Goal: Transaction & Acquisition: Purchase product/service

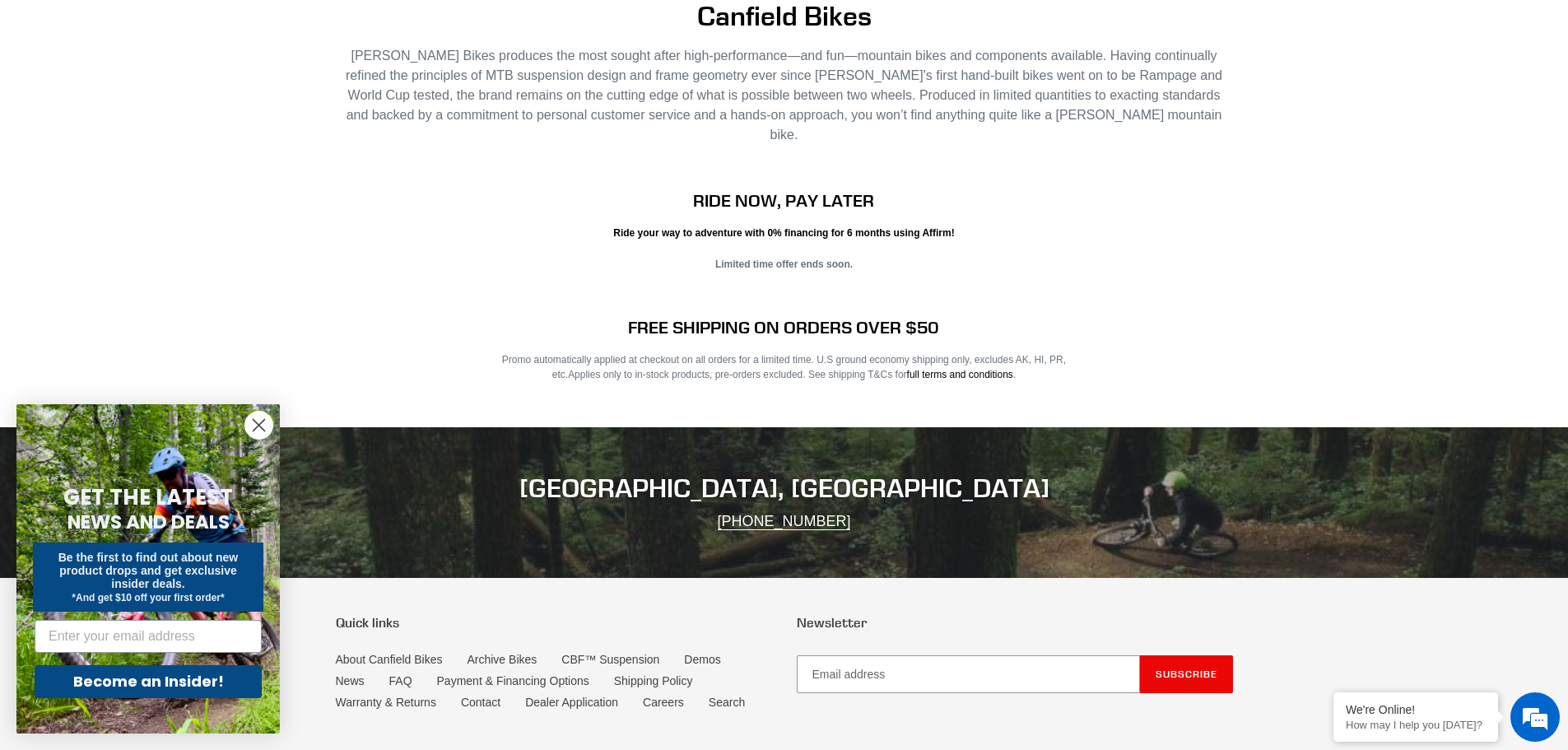
scroll to position [2590, 0]
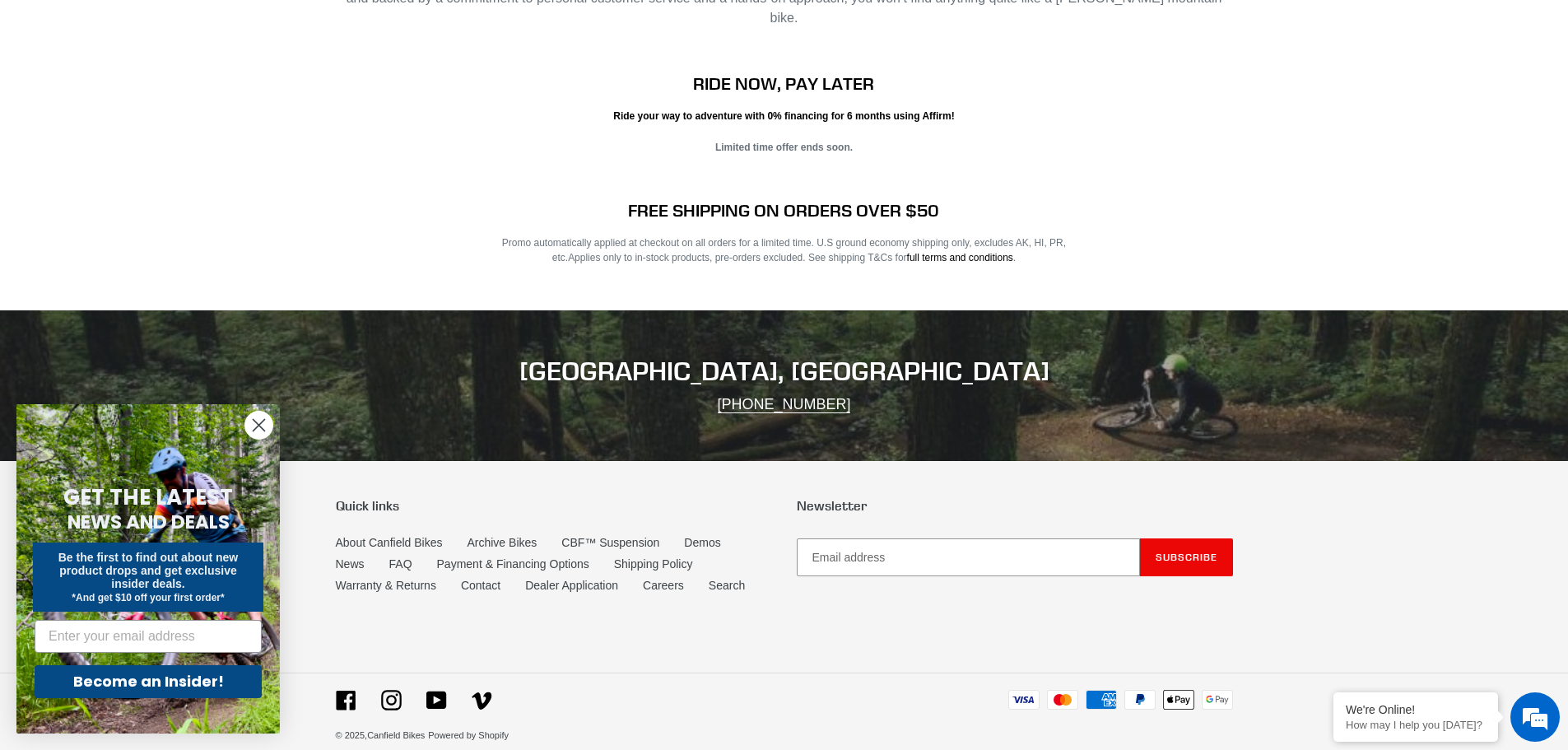
click at [263, 421] on icon "Close dialog" at bounding box center [259, 425] width 11 height 11
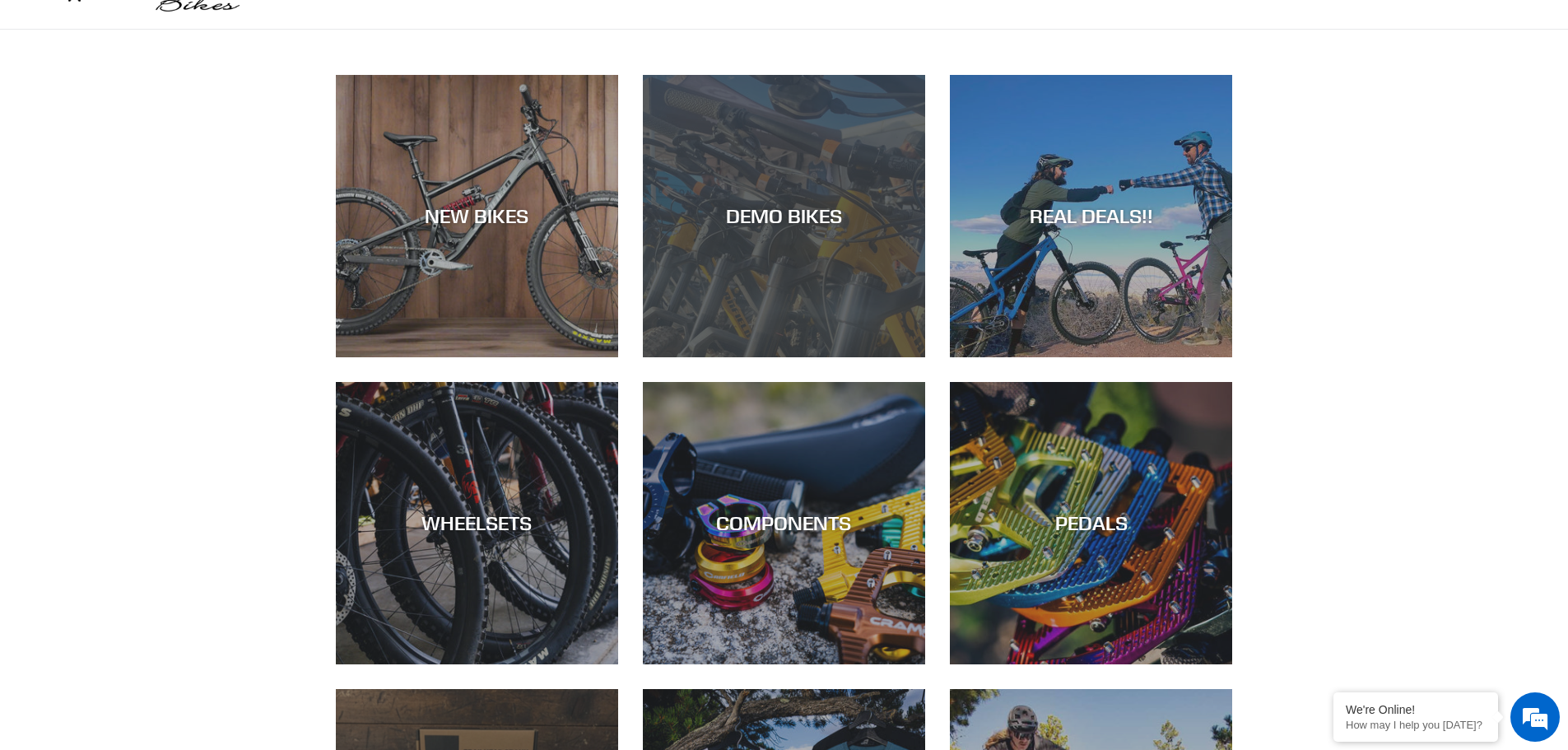
scroll to position [0, 0]
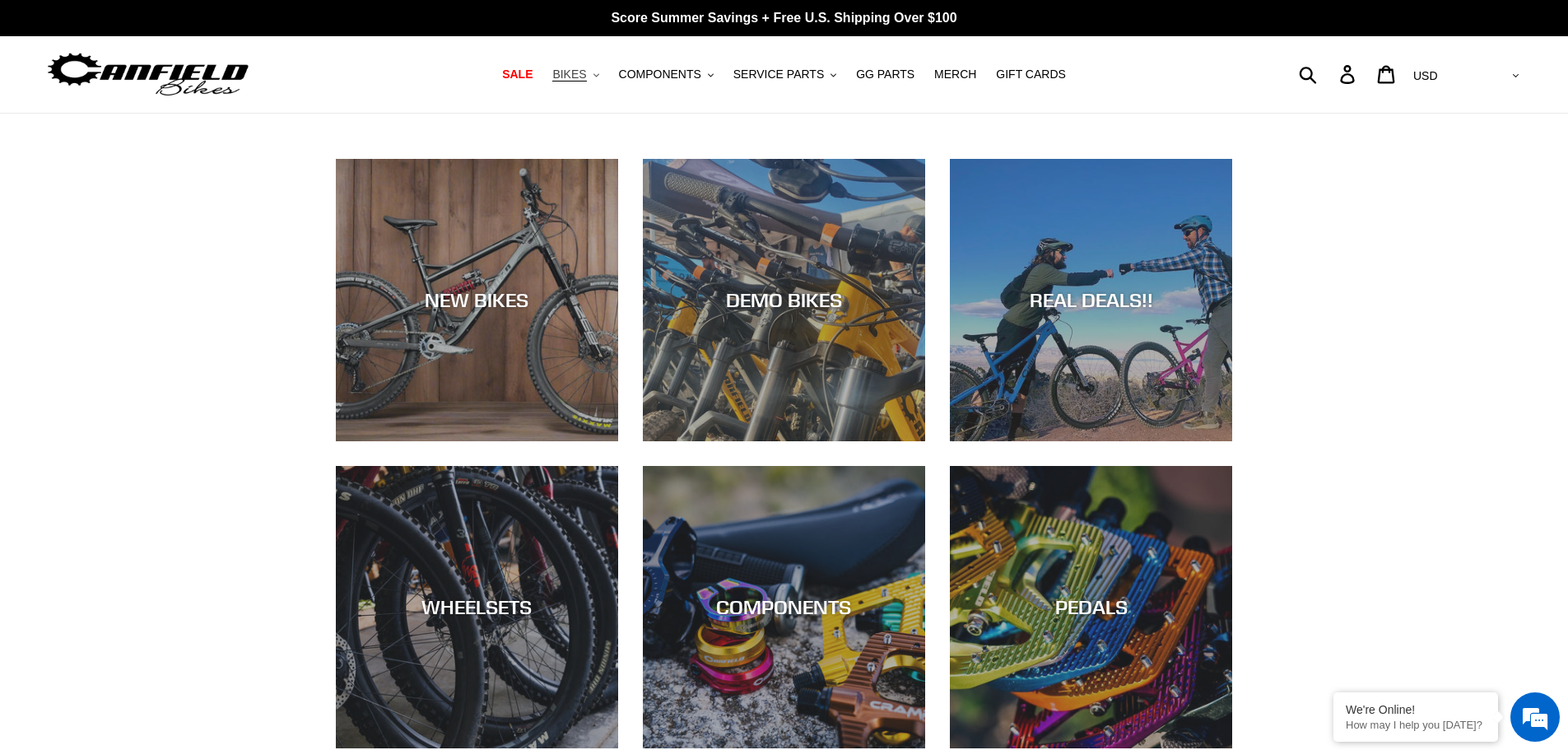
click at [584, 69] on span "BIKES" at bounding box center [570, 74] width 34 height 14
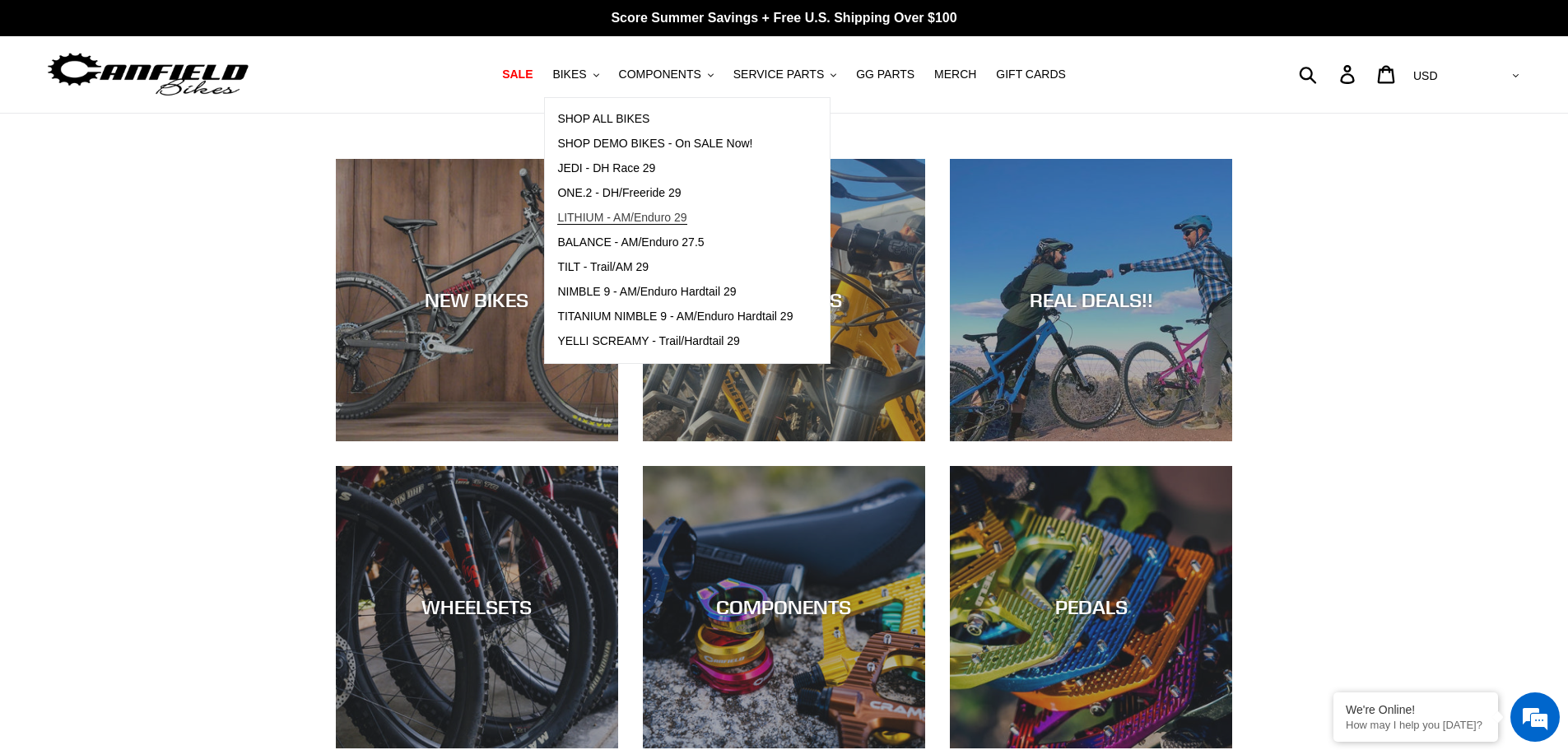
click at [611, 213] on span "LITHIUM - AM/Enduro 29" at bounding box center [622, 218] width 129 height 14
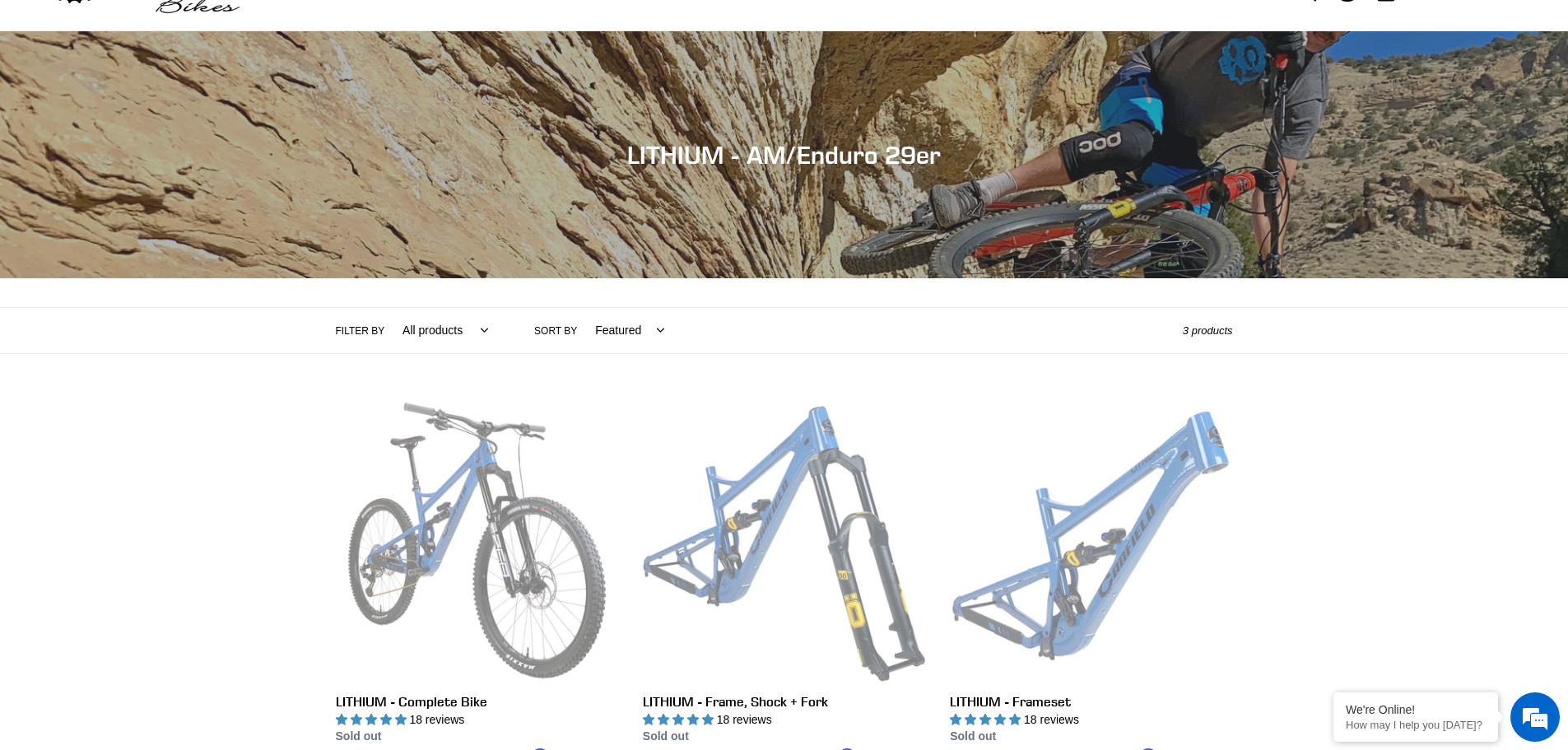
scroll to position [164, 0]
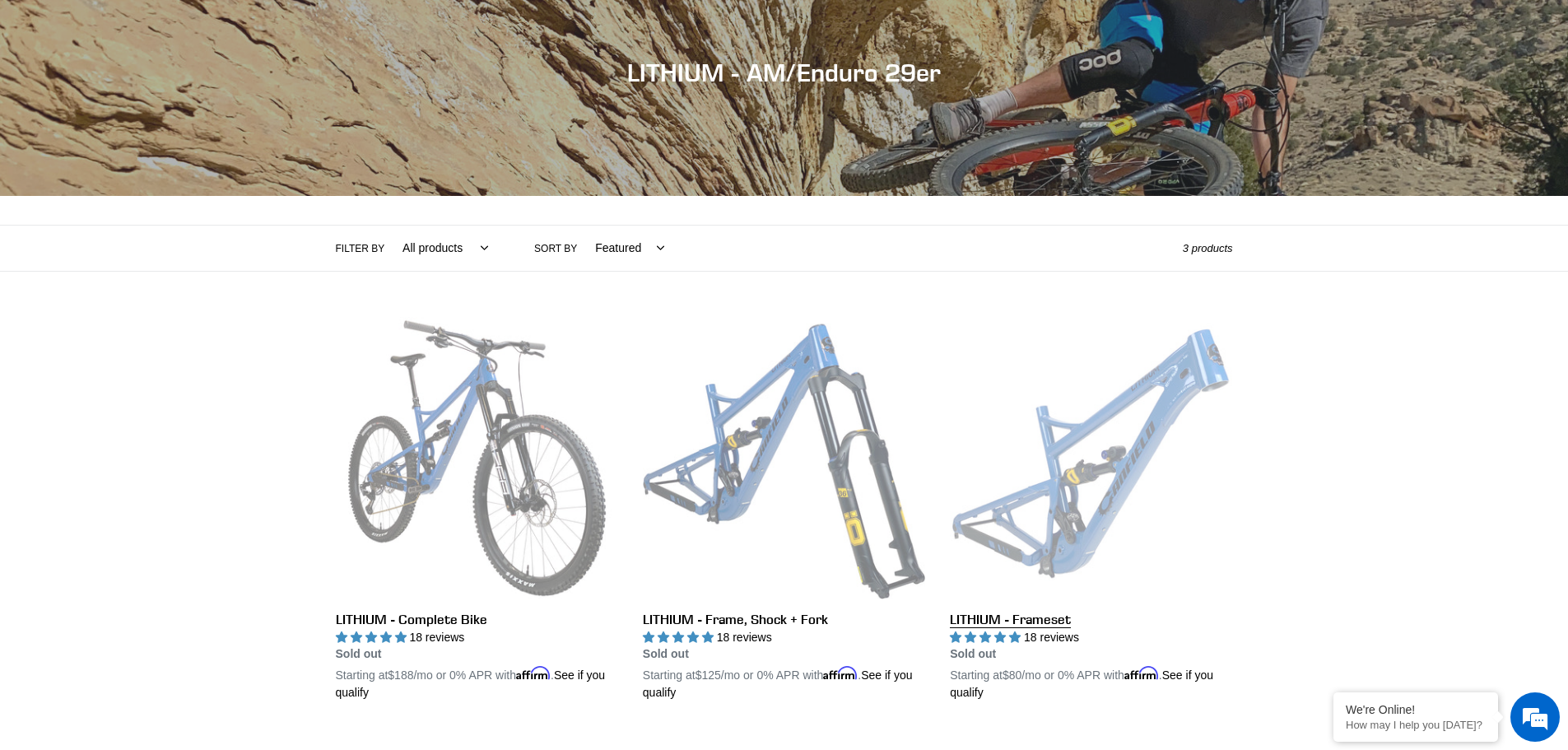
click at [1083, 441] on link "LITHIUM - Frameset" at bounding box center [1090, 510] width 282 height 386
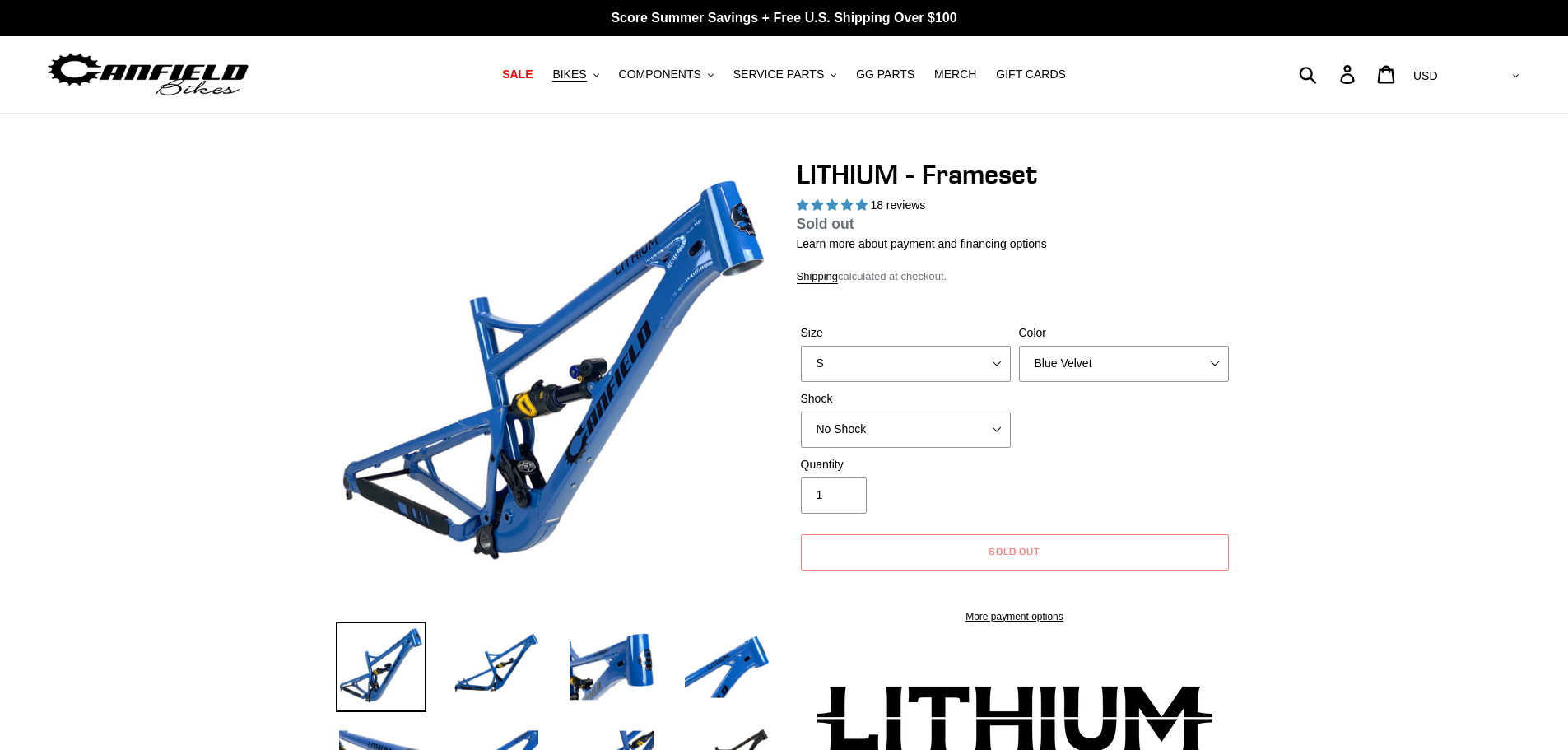
select select "highest-rating"
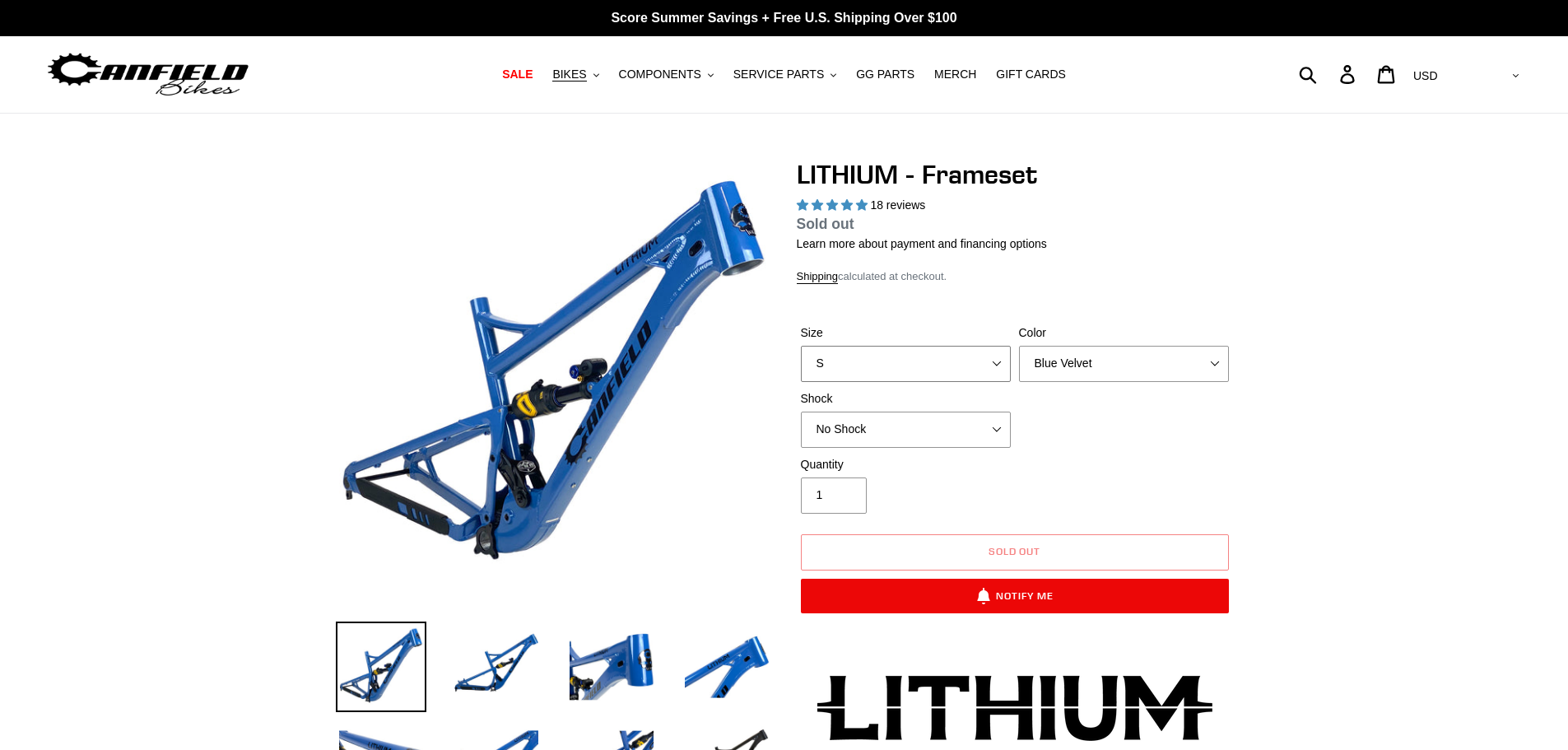
click at [998, 366] on select "S M L XL" at bounding box center [906, 363] width 210 height 37
select select "XL"
click at [800, 345] on select "S M L XL" at bounding box center [906, 363] width 210 height 37
click at [997, 433] on select "No Shock Öhlins TTX2 Air Cane Creek DB Kitsuma Air Fox FLOAT X2 Factory Cane Cr…" at bounding box center [906, 430] width 210 height 37
click at [1160, 427] on div "Size S M L XL Color Blue Velvet Stealth Black Shock No Shock Öhlins TTX2 Air" at bounding box center [1014, 390] width 436 height 131
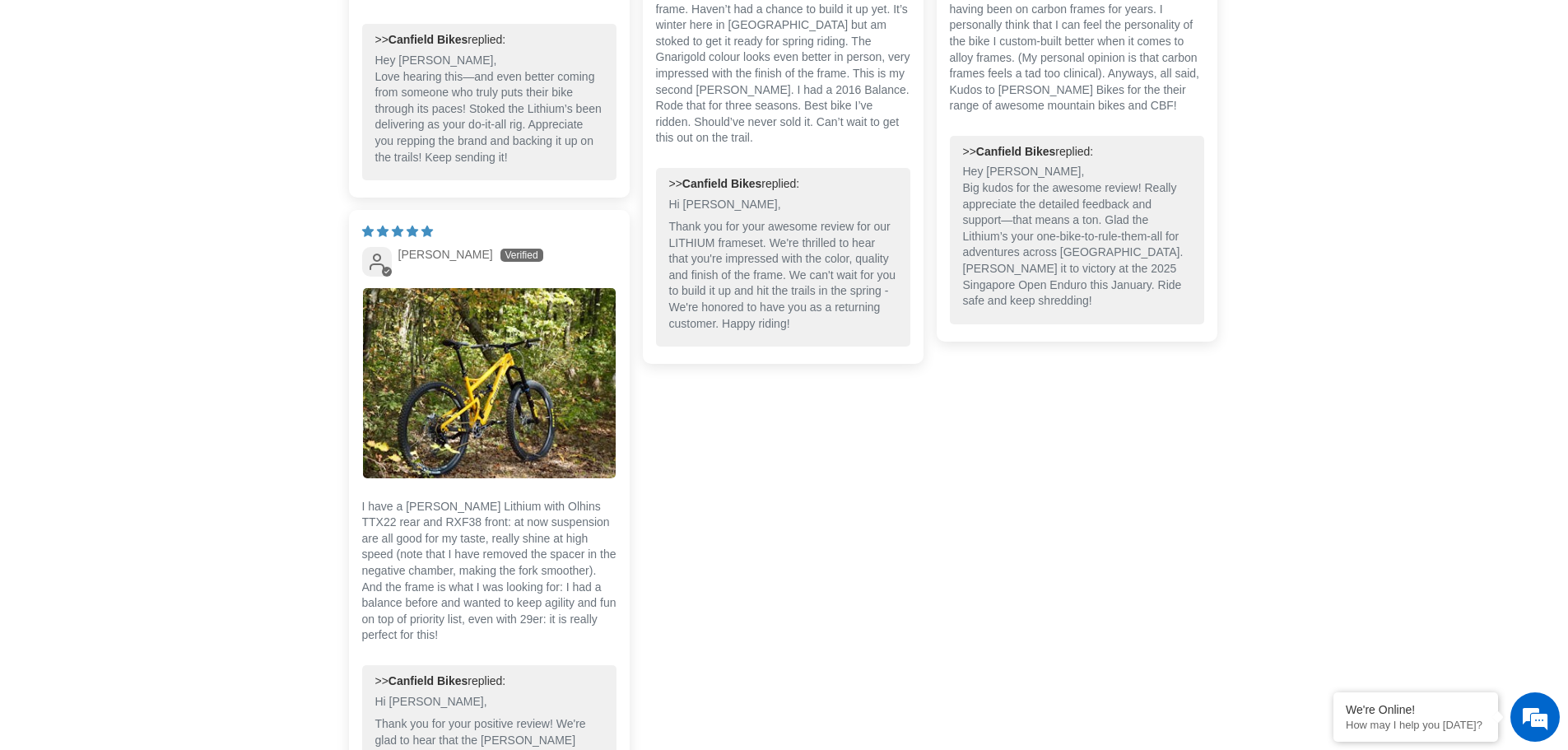
scroll to position [5043, 0]
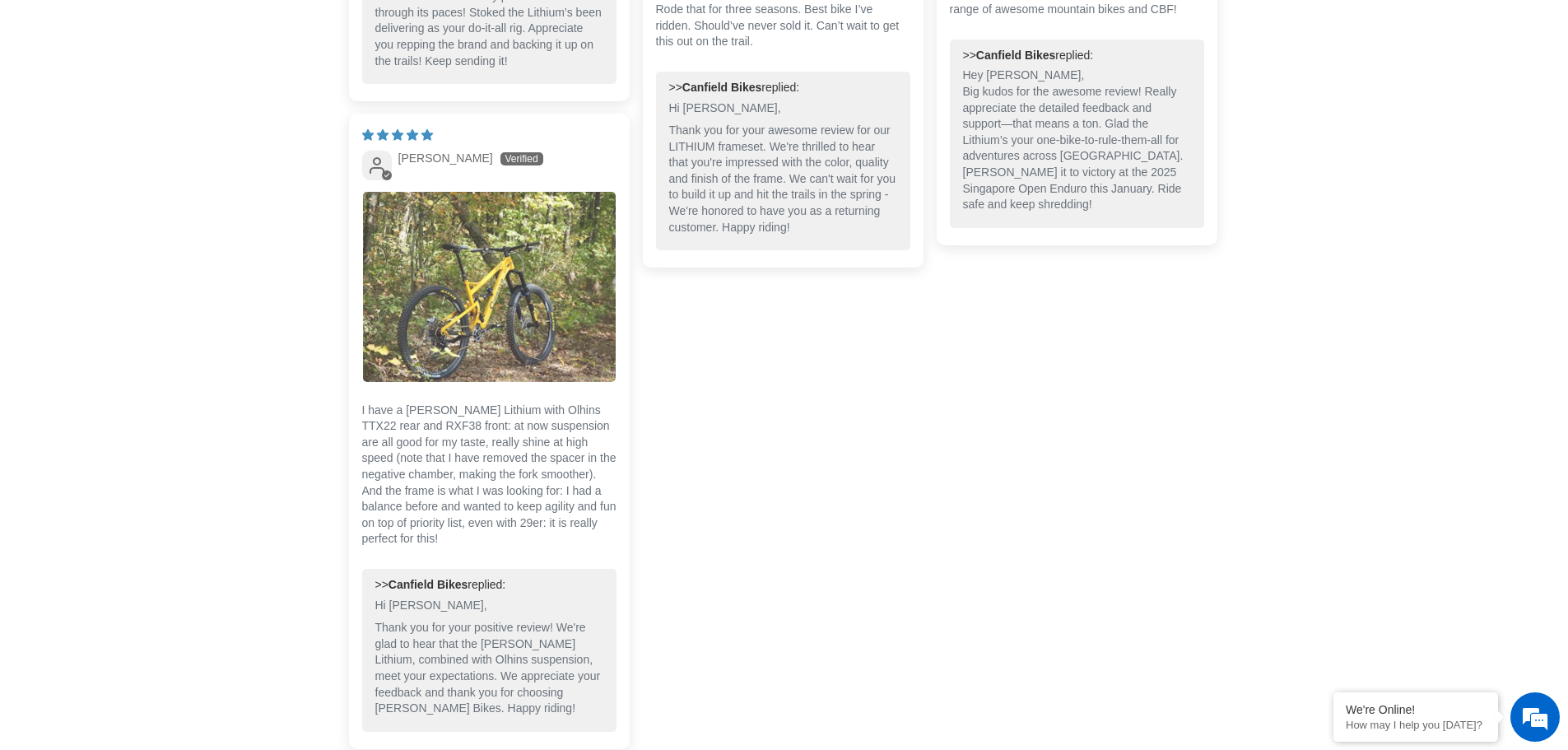
click at [470, 205] on img "Link to user picture 1" at bounding box center [489, 286] width 252 height 191
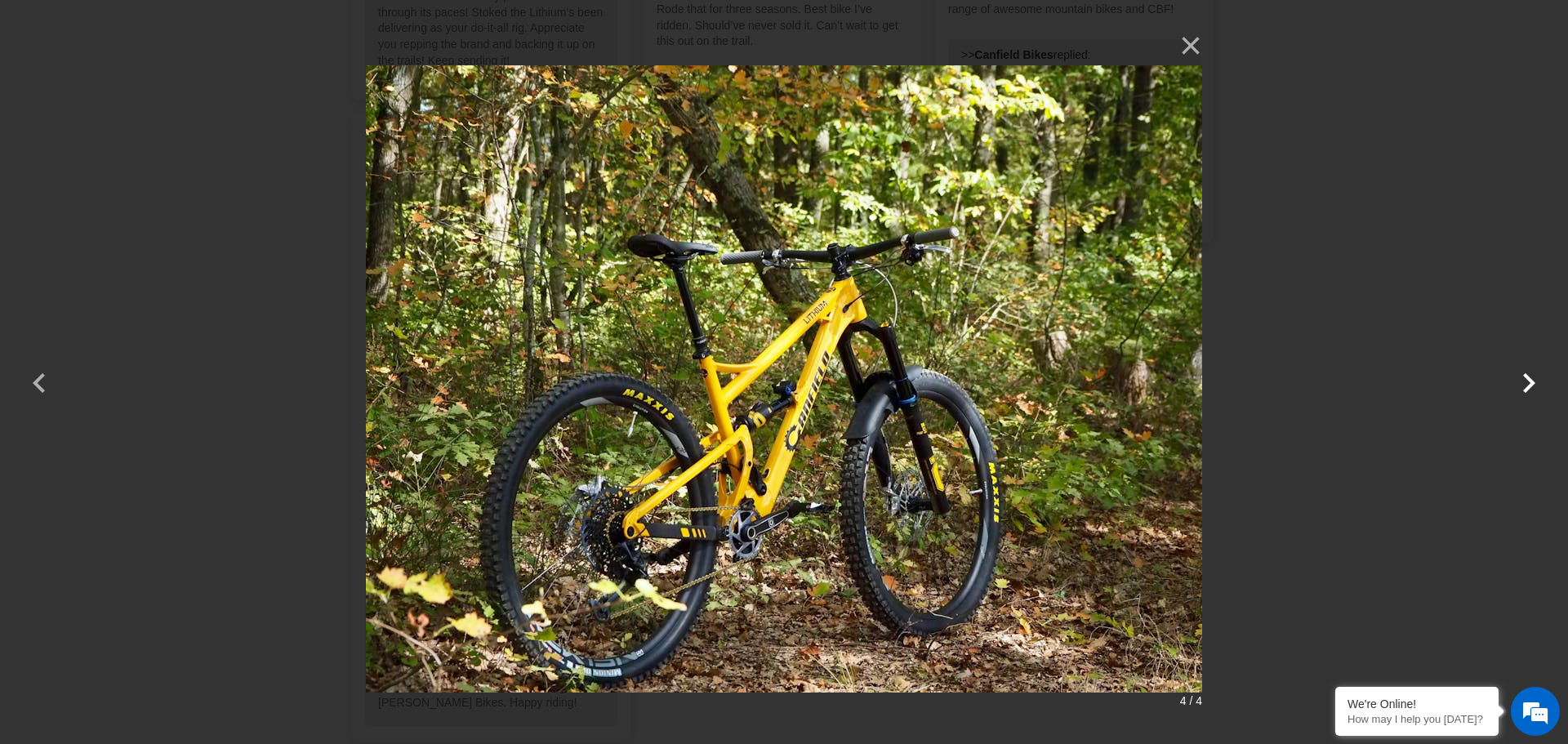
click at [1524, 379] on button "button" at bounding box center [1529, 372] width 39 height 39
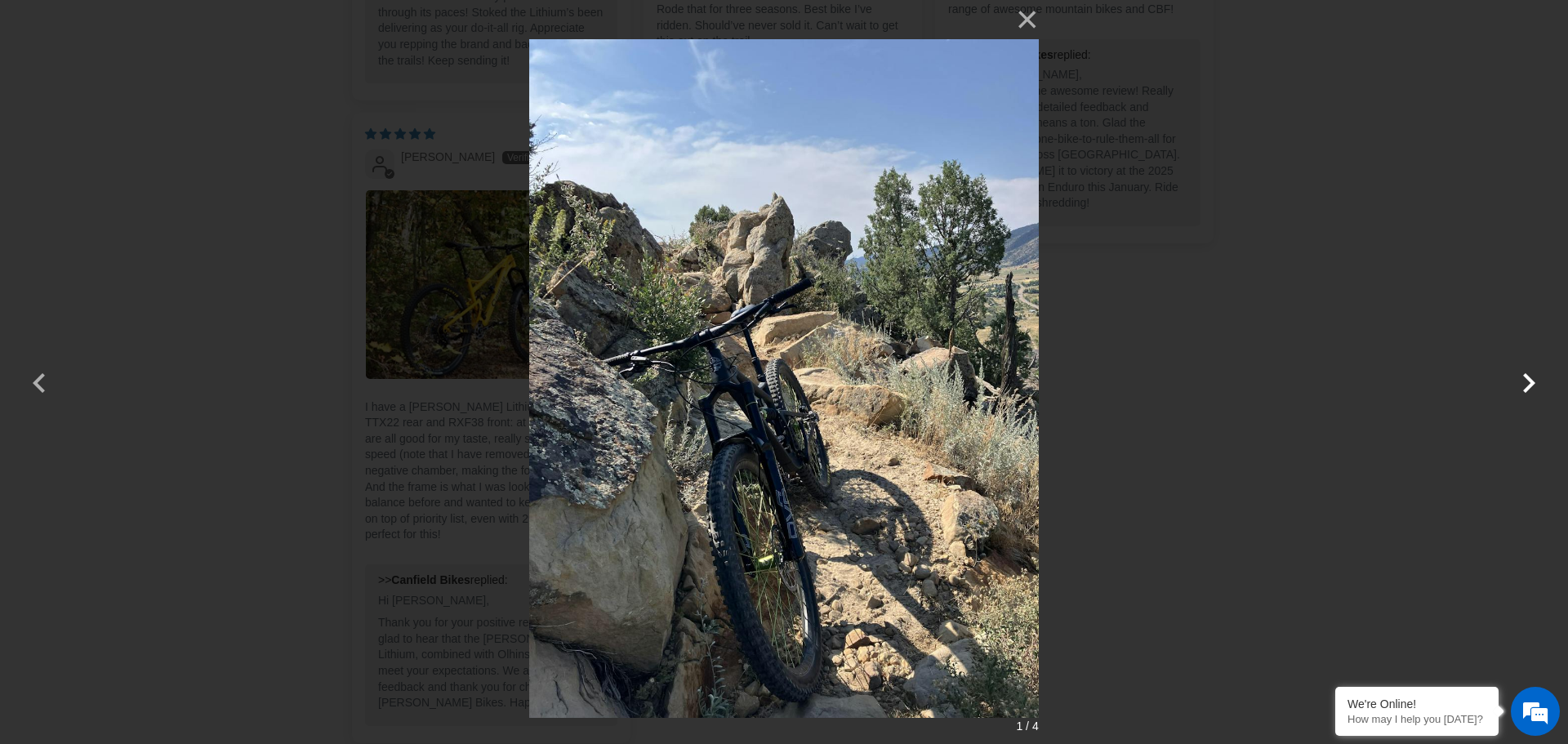
click at [1524, 379] on button "button" at bounding box center [1529, 372] width 39 height 39
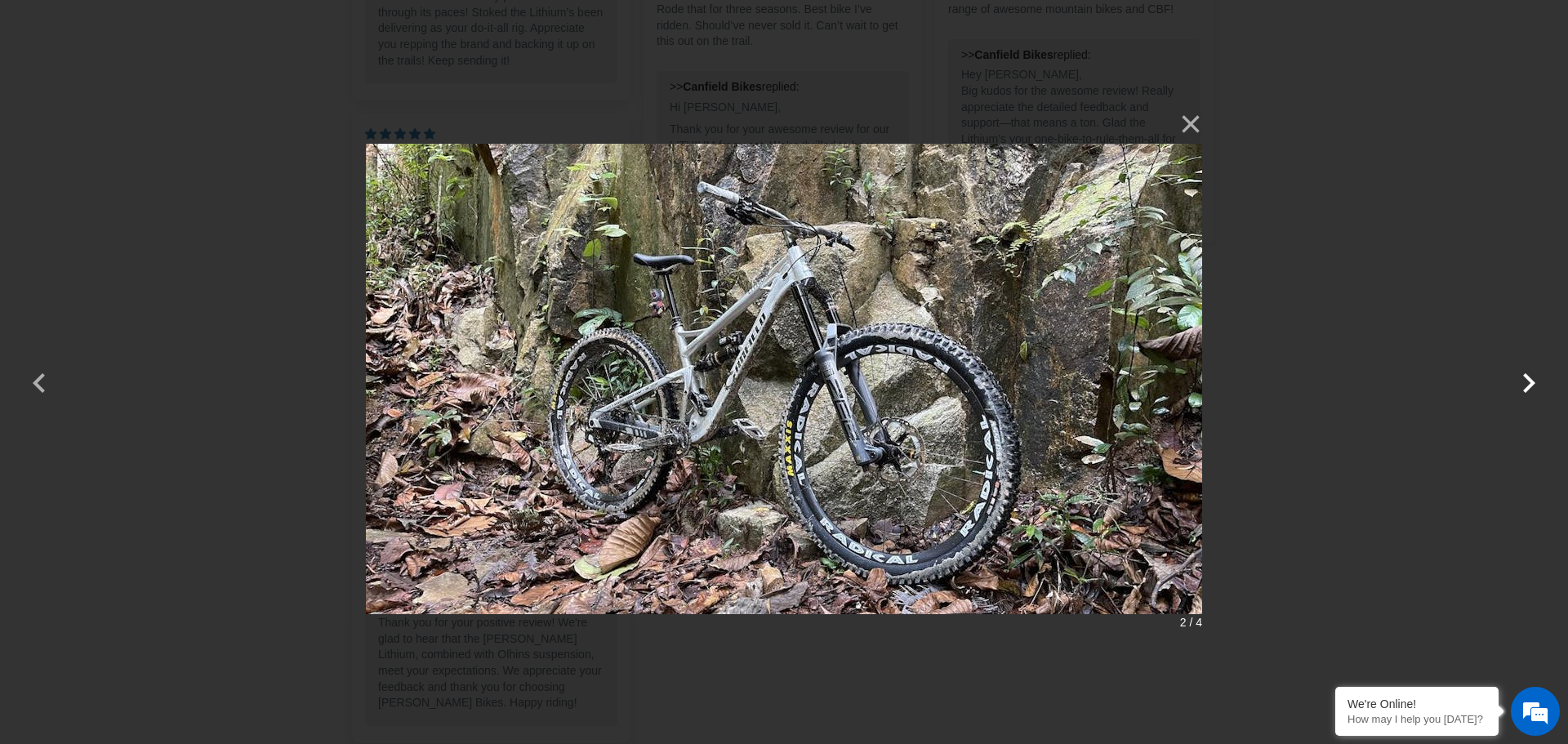
click at [1524, 379] on button "button" at bounding box center [1529, 372] width 39 height 39
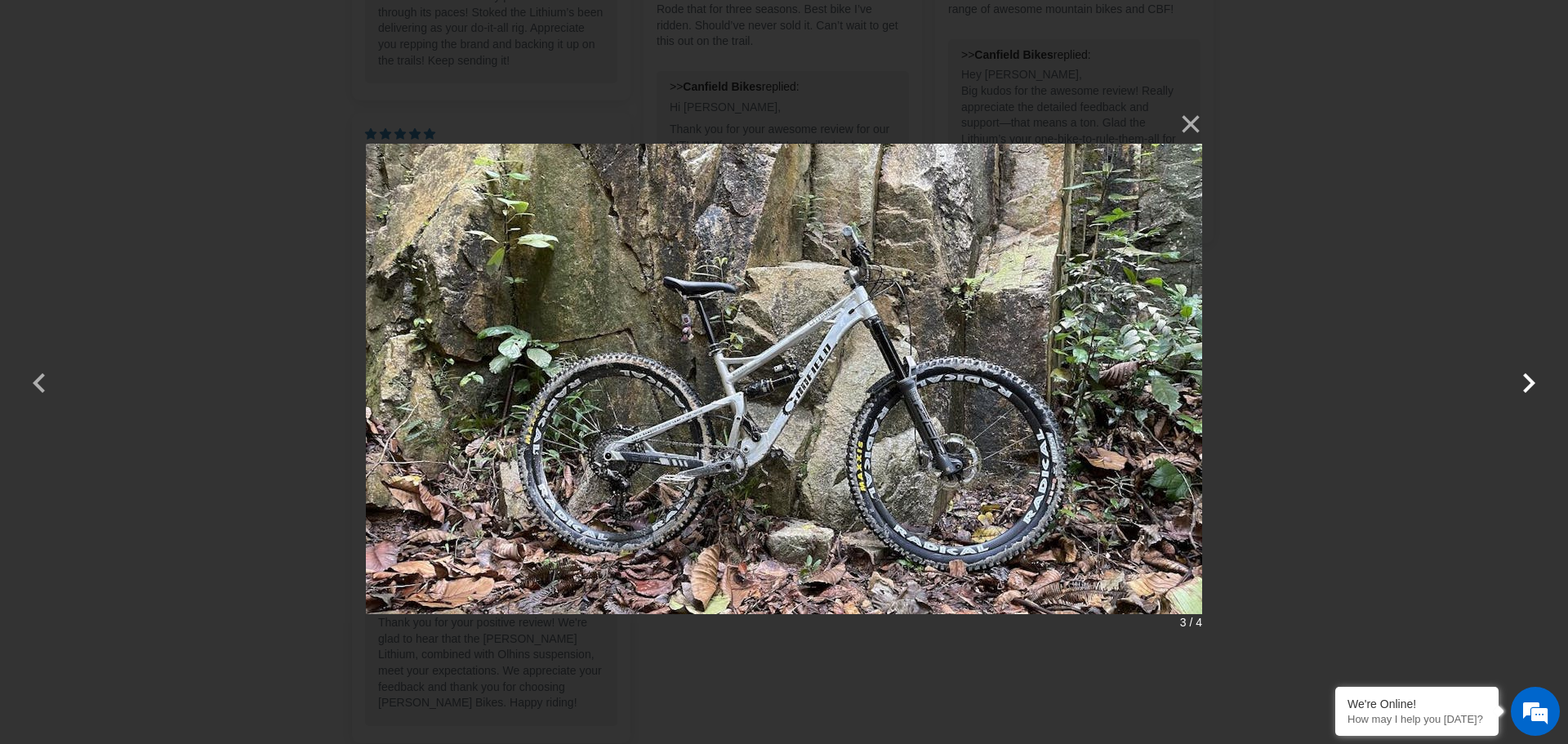
click at [1524, 379] on button "button" at bounding box center [1529, 372] width 39 height 39
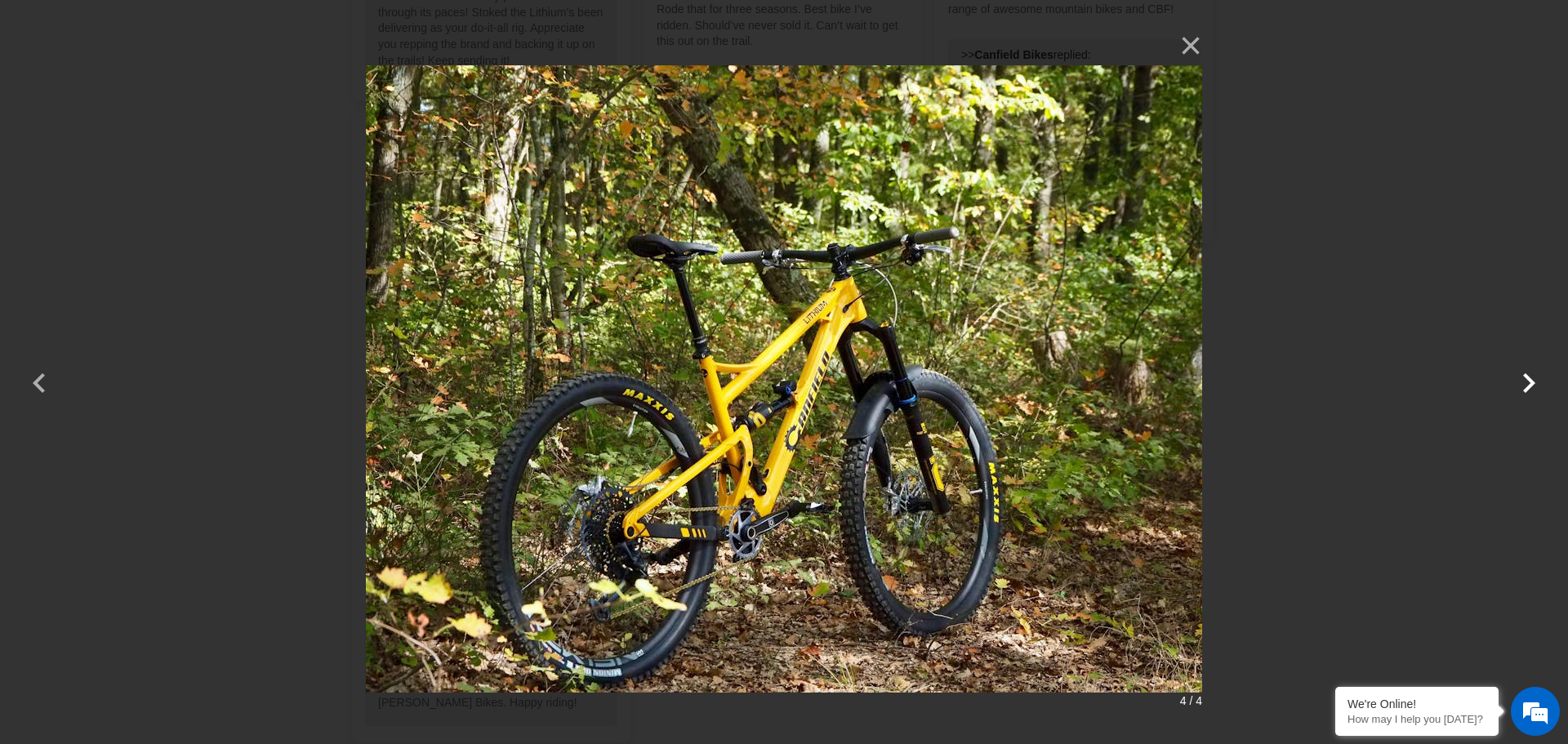
click at [1524, 379] on button "button" at bounding box center [1529, 372] width 39 height 39
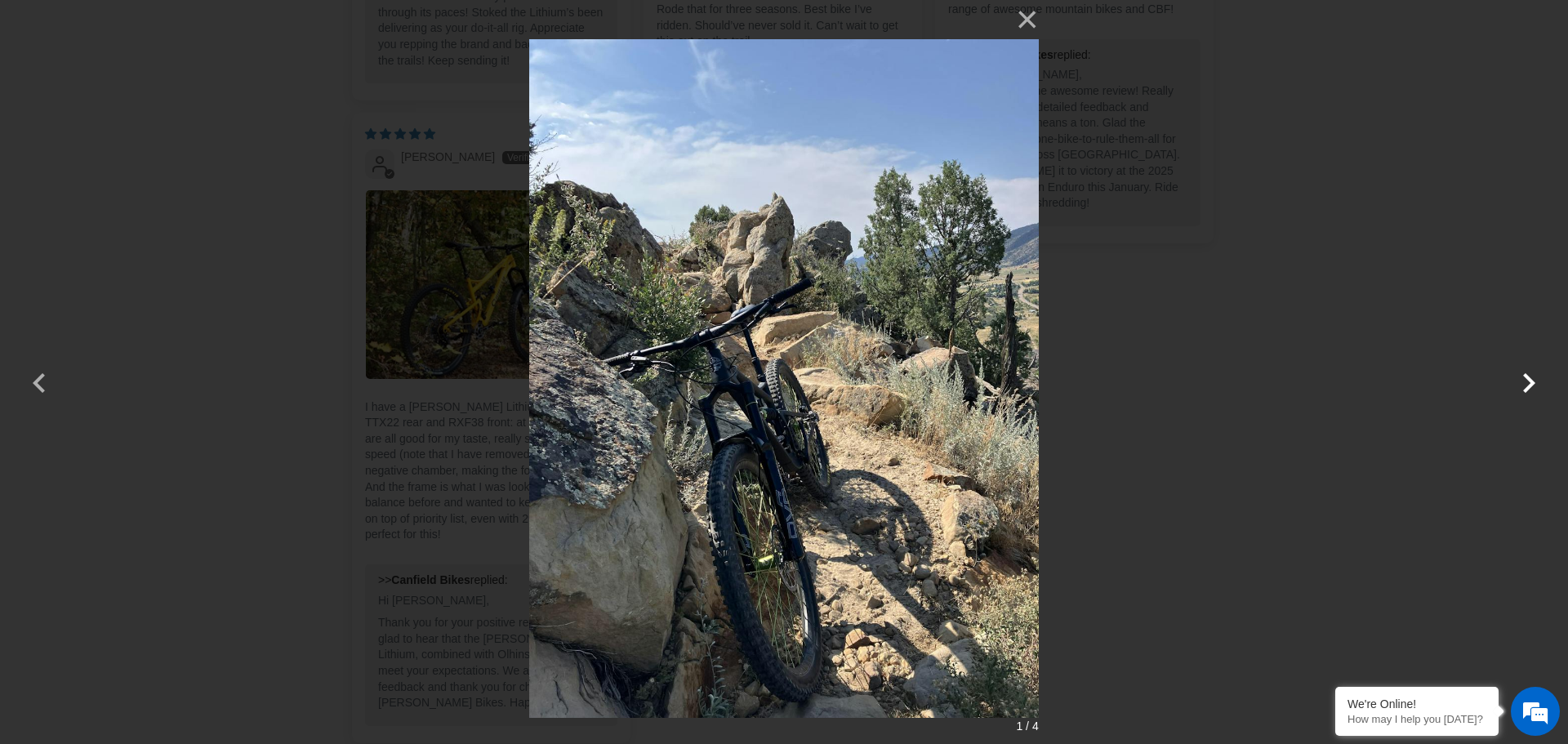
click at [1524, 379] on button "button" at bounding box center [1529, 372] width 39 height 39
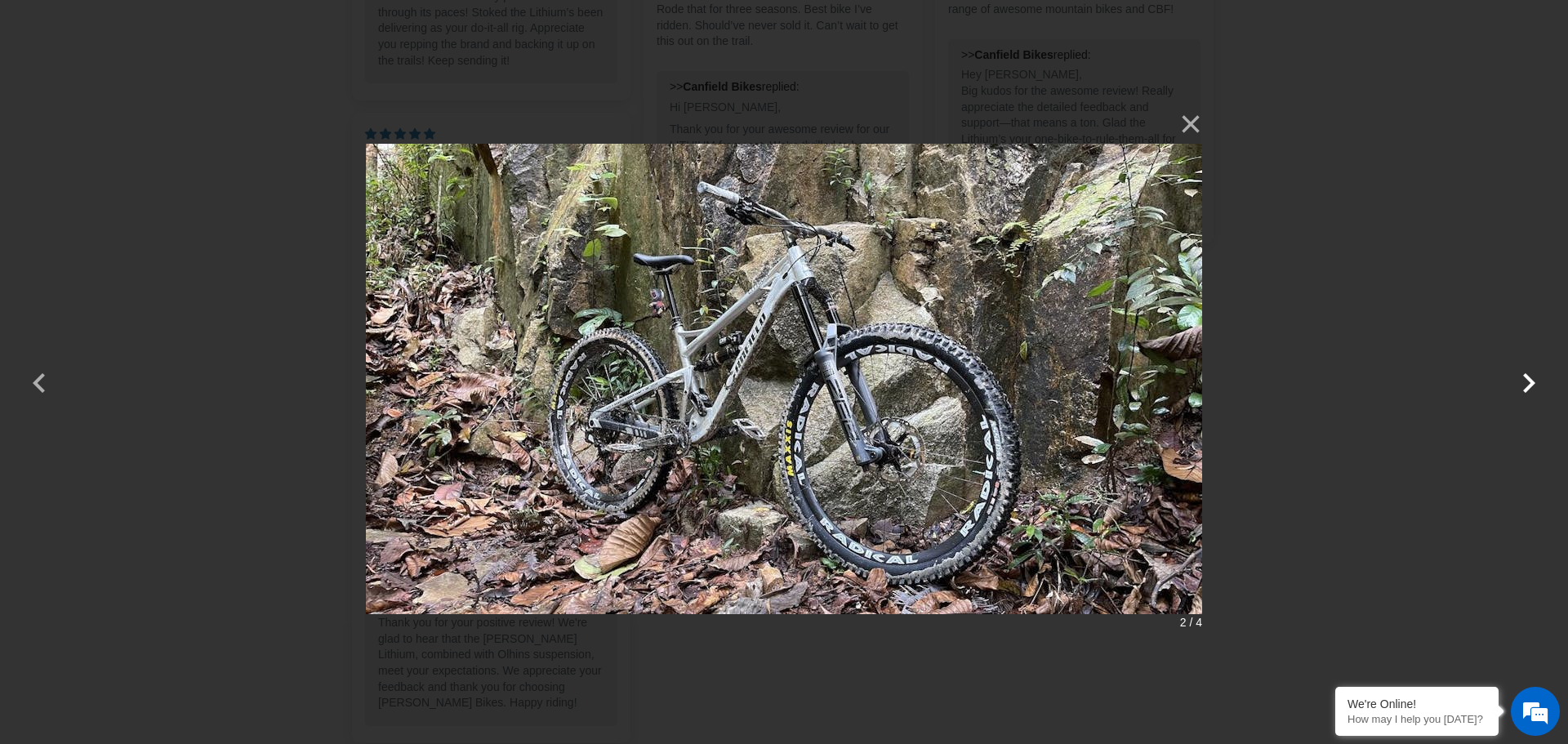
click at [1524, 379] on button "button" at bounding box center [1529, 372] width 39 height 39
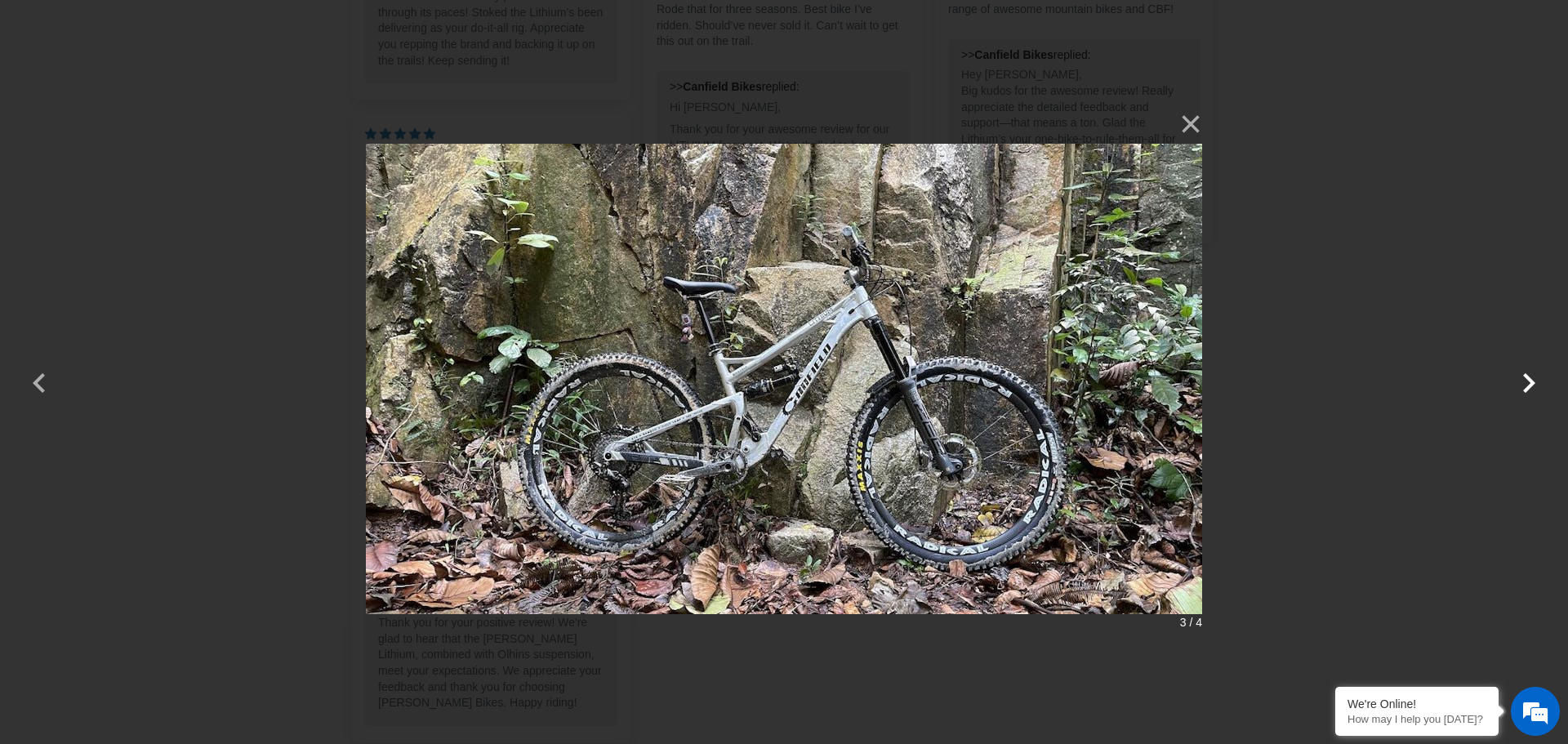
click at [1524, 379] on button "button" at bounding box center [1529, 372] width 39 height 39
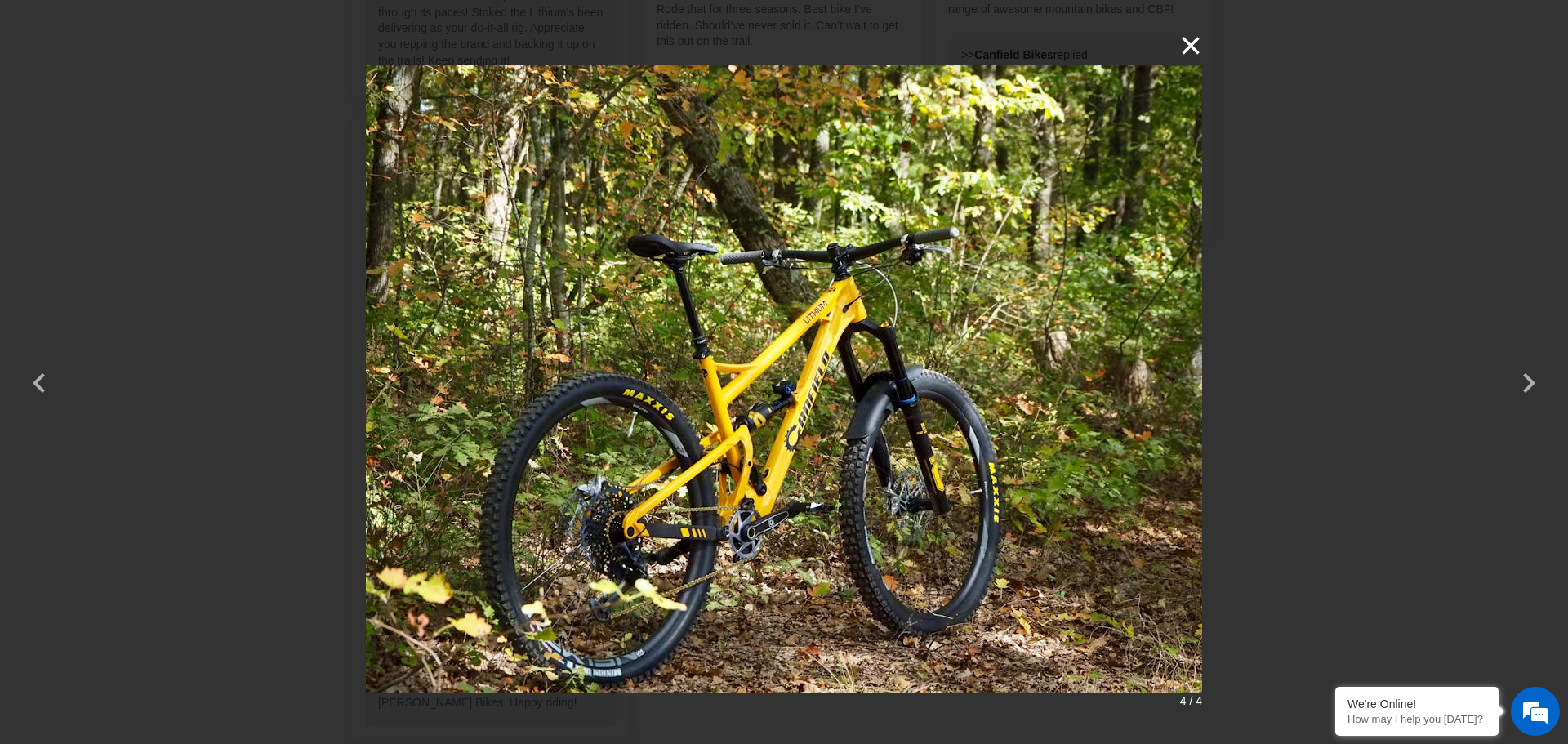
click at [1191, 40] on button "×" at bounding box center [1183, 46] width 39 height 39
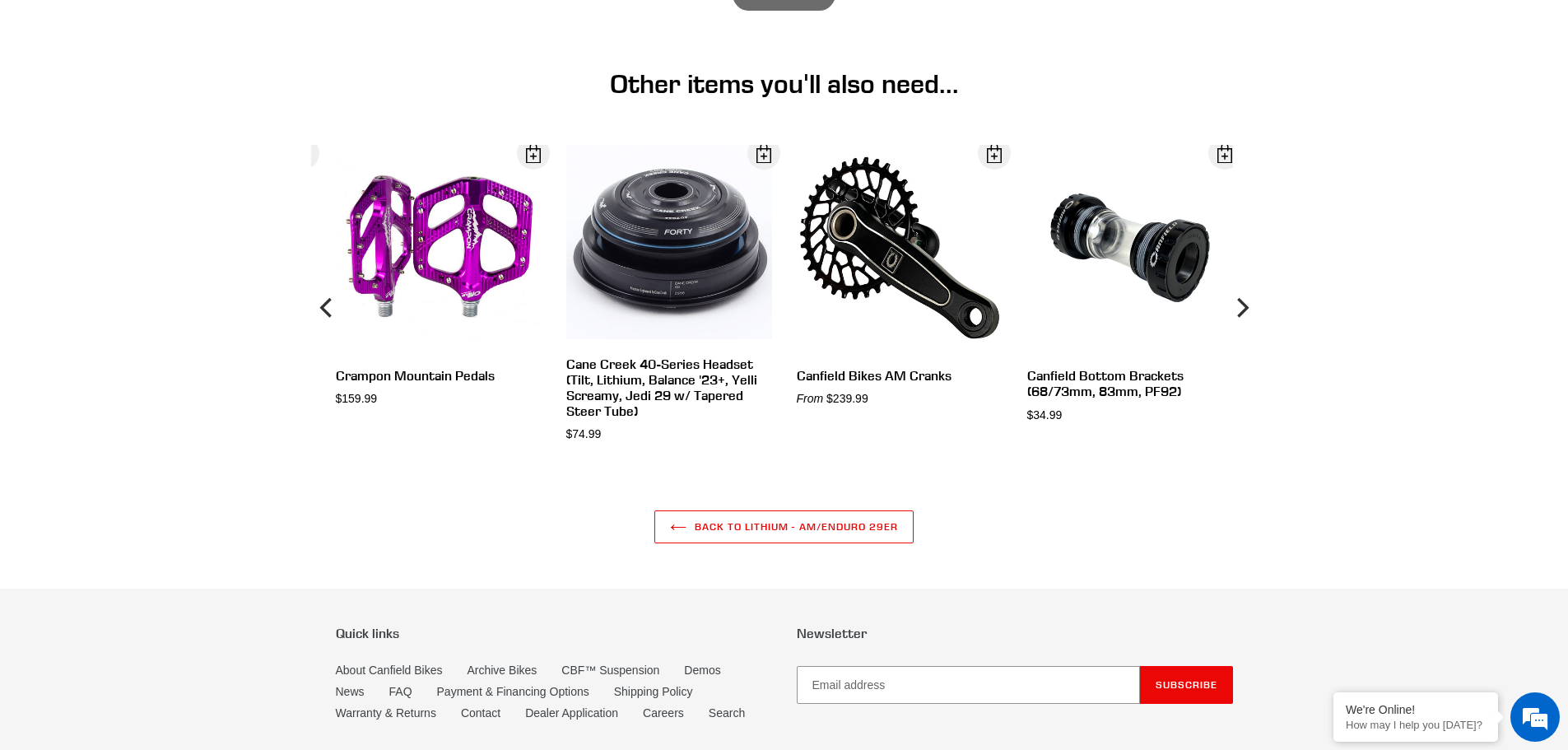
scroll to position [5934, 0]
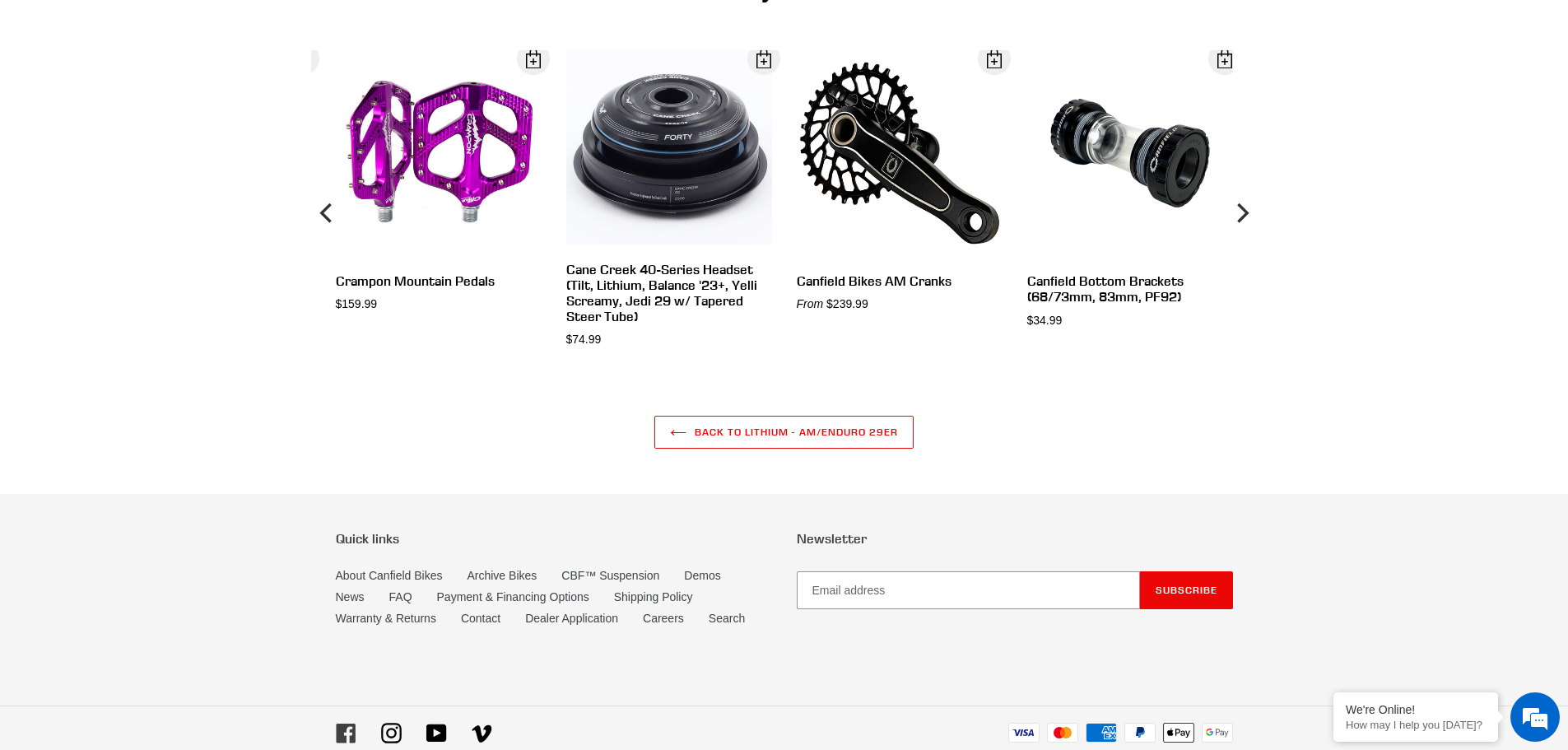
click at [352, 724] on icon at bounding box center [345, 733] width 19 height 19
